Goal: Information Seeking & Learning: Check status

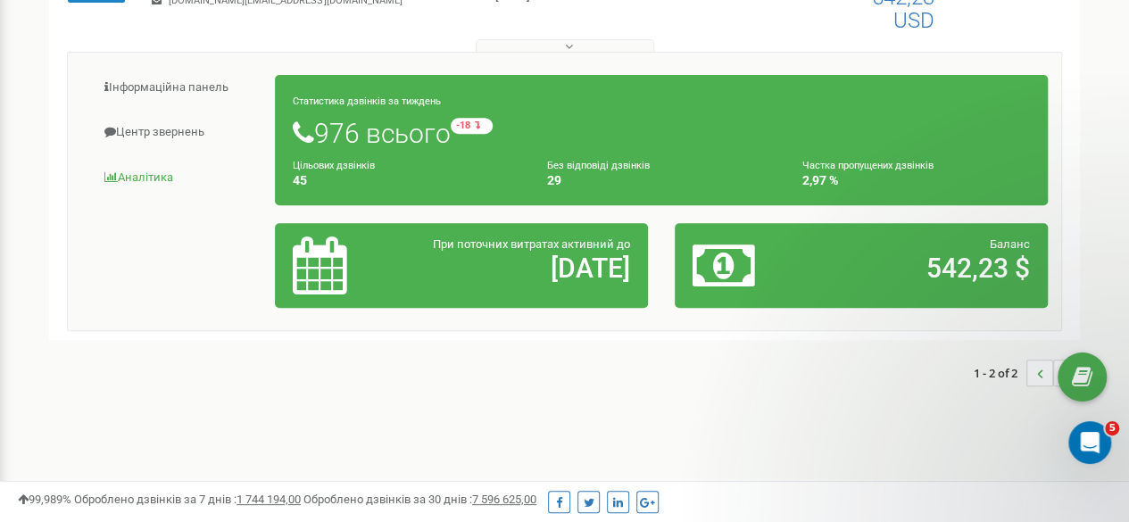
scroll to position [350, 0]
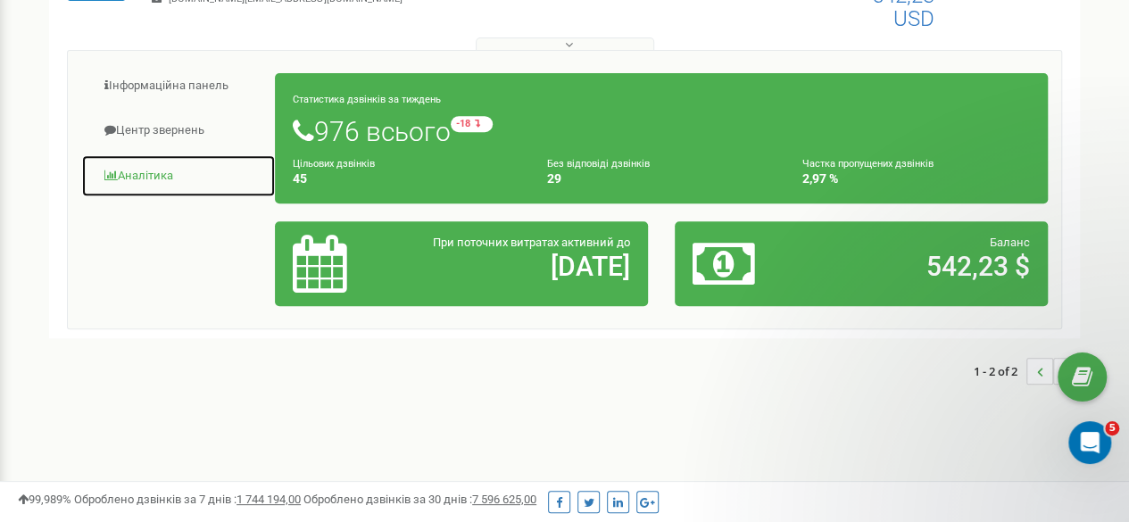
click at [144, 169] on link "Аналiтика" at bounding box center [178, 176] width 195 height 44
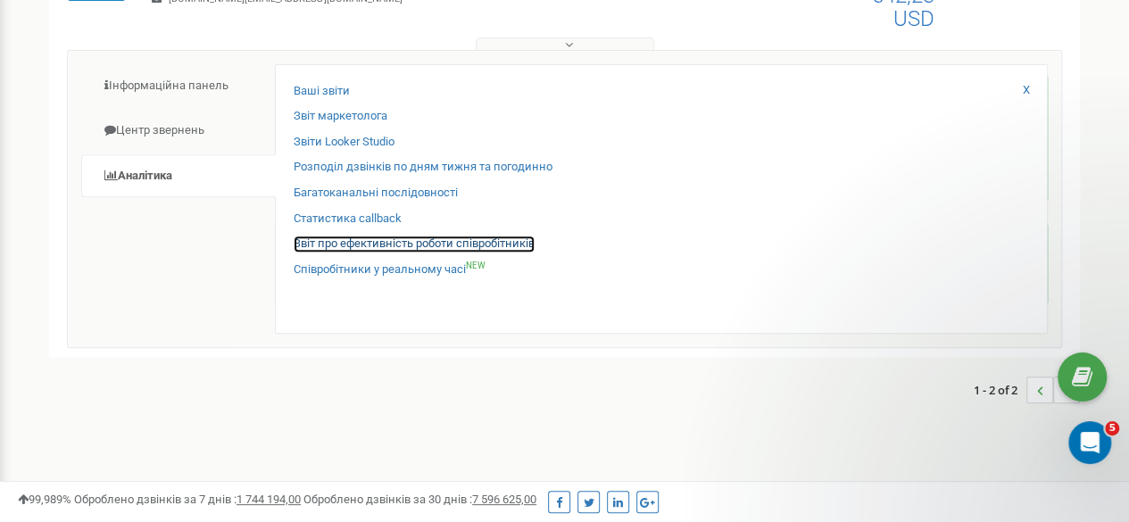
click at [354, 242] on link "Звіт про ефективність роботи співробітників" at bounding box center [414, 244] width 241 height 17
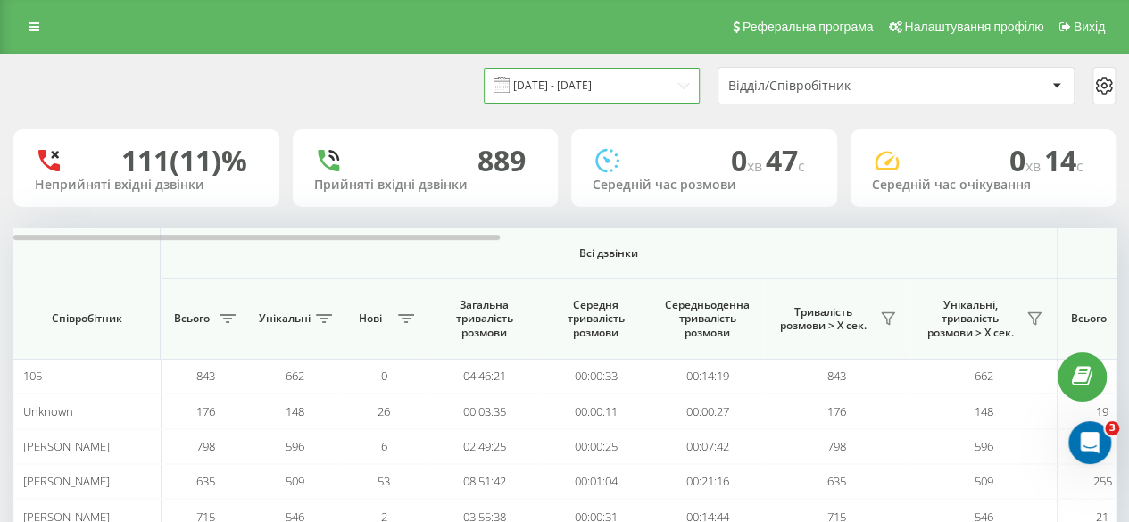
click at [606, 76] on input "[DATE] - [DATE]" at bounding box center [592, 85] width 216 height 35
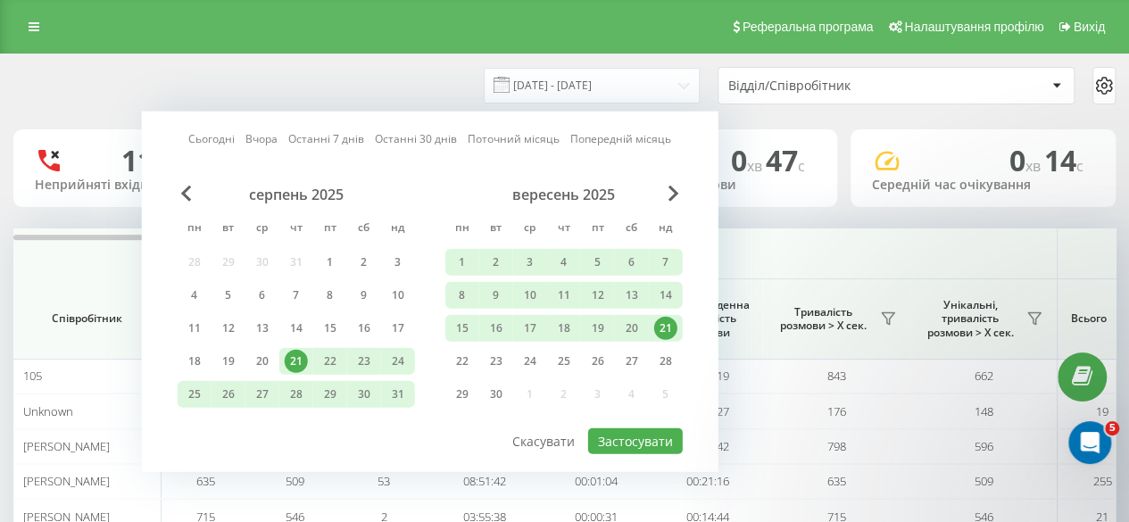
click at [672, 329] on div "21" at bounding box center [665, 328] width 23 height 23
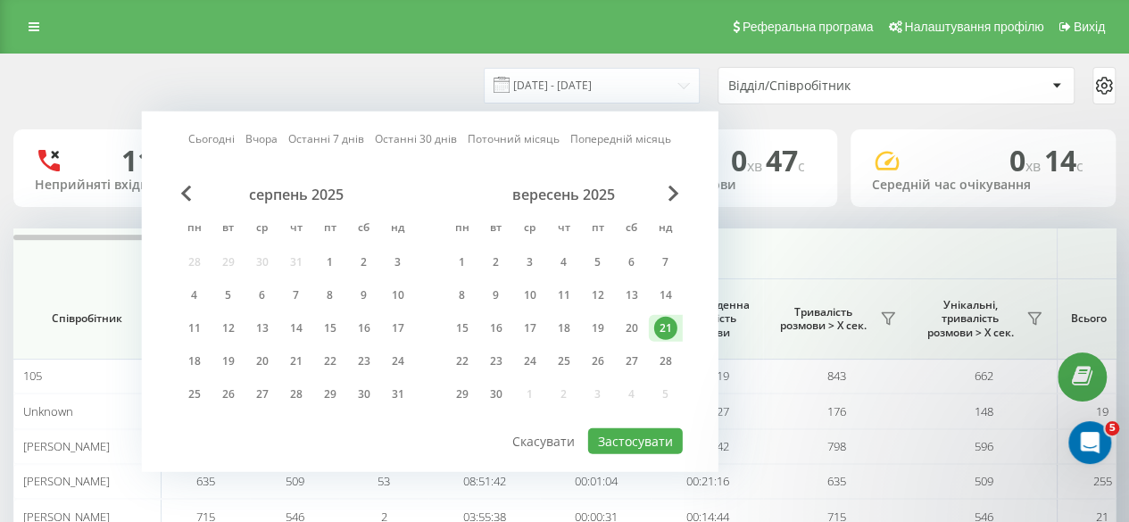
click at [672, 329] on div "21" at bounding box center [665, 328] width 23 height 23
click at [644, 435] on button "Застосувати" at bounding box center [635, 442] width 95 height 26
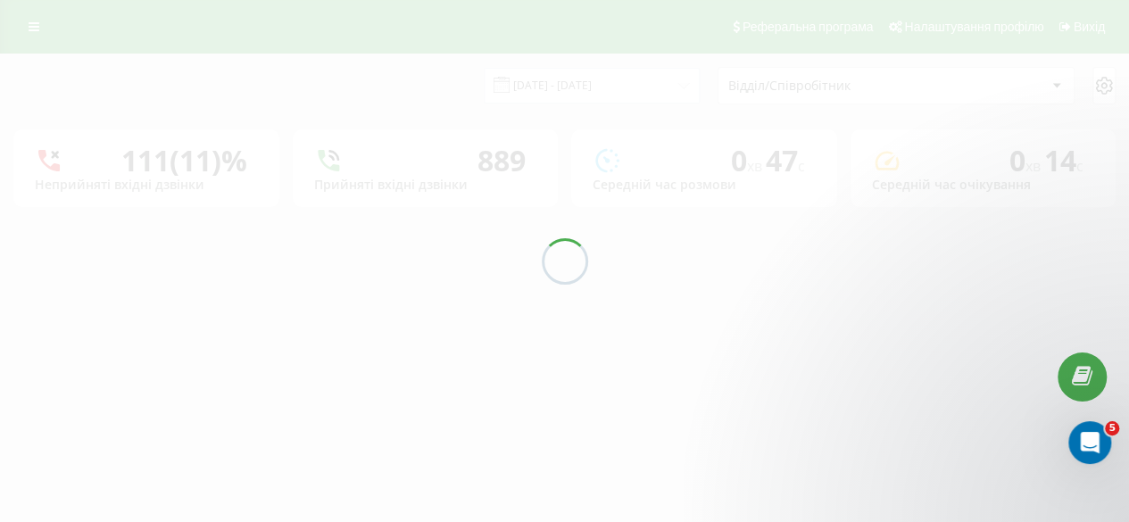
type input "[DATE] - [DATE]"
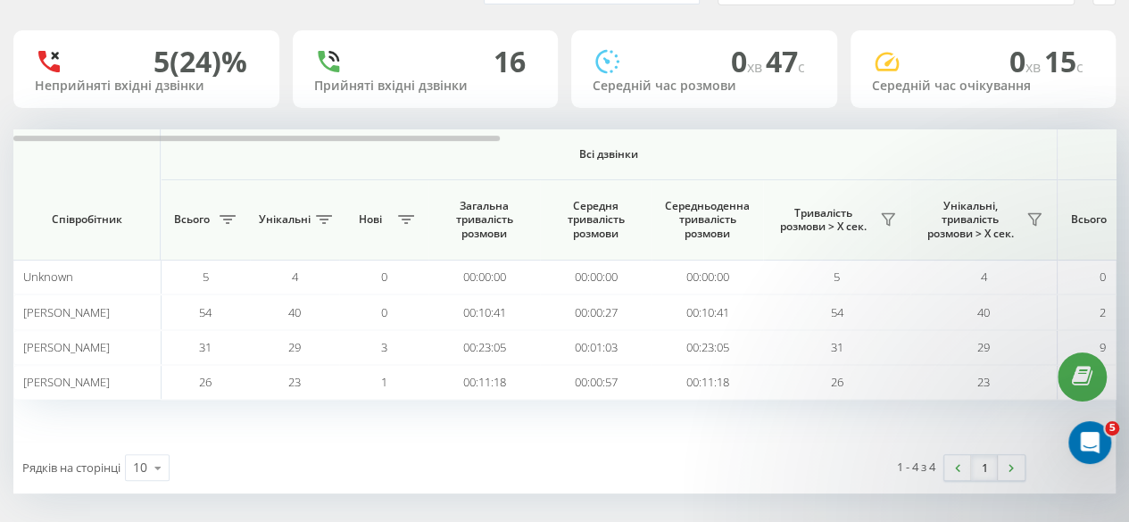
scroll to position [104, 0]
